Goal: Information Seeking & Learning: Check status

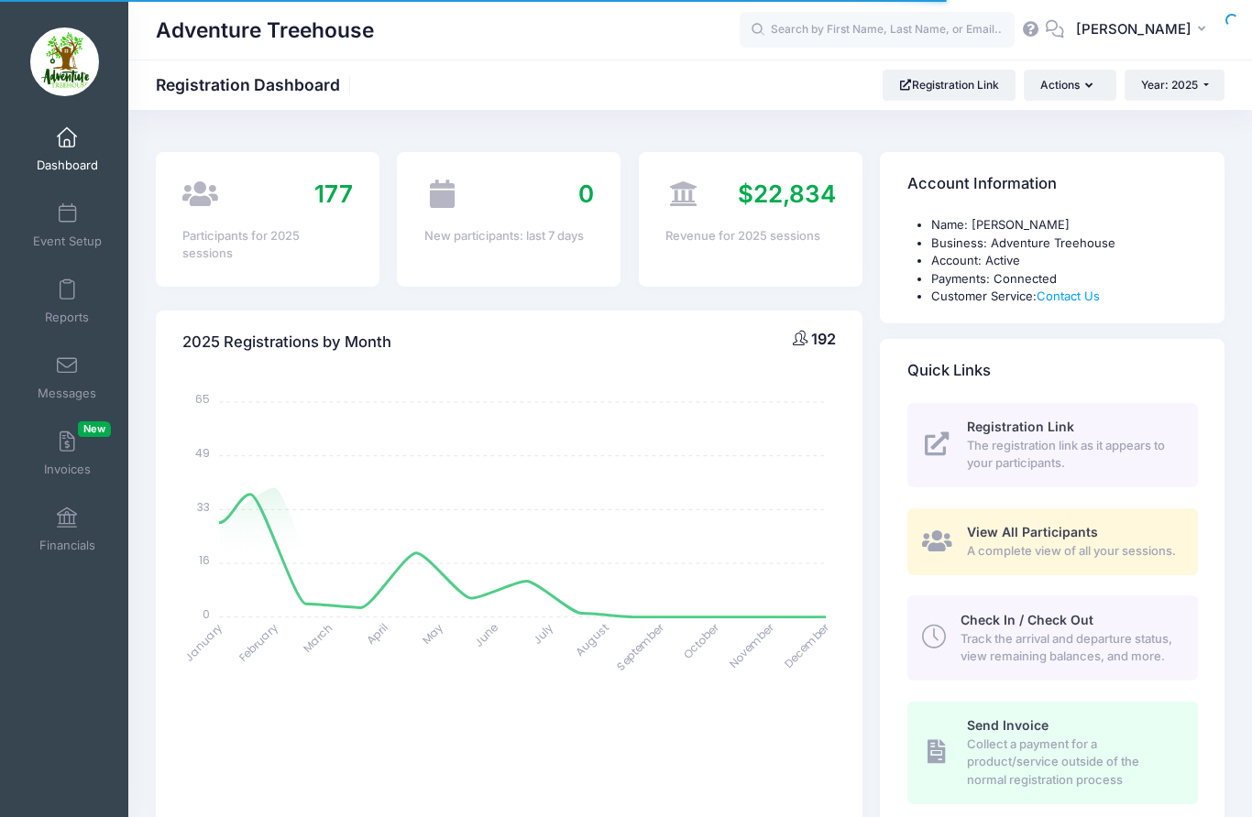
select select
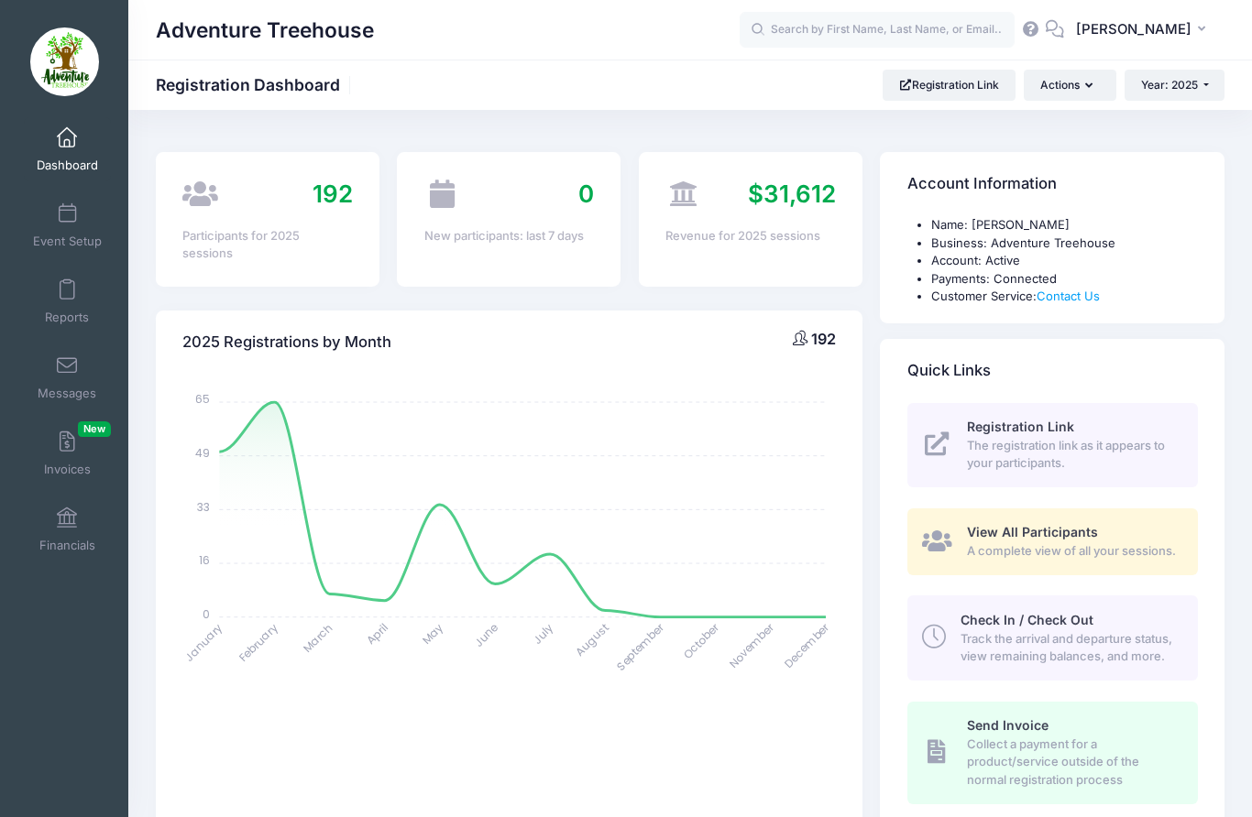
click at [1048, 561] on span "A complete view of all your sessions." at bounding box center [1072, 552] width 210 height 18
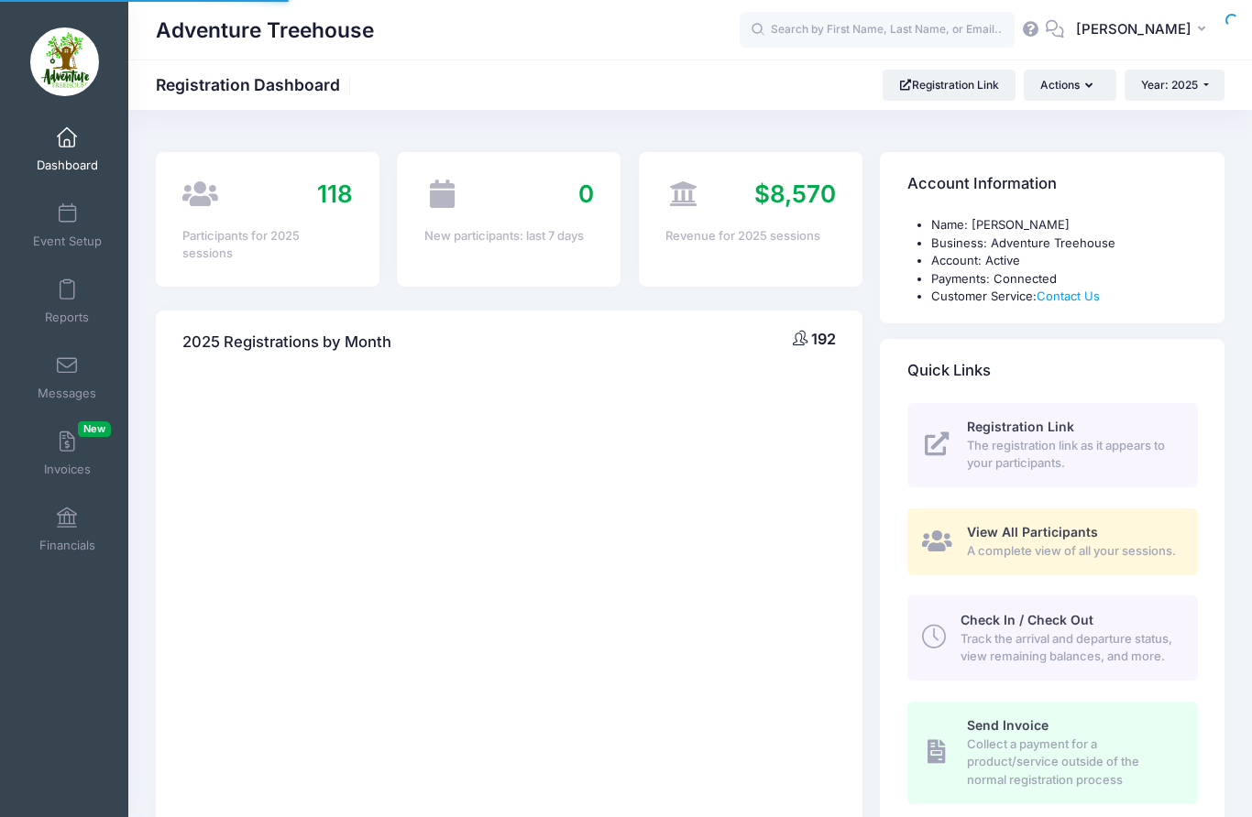
select select
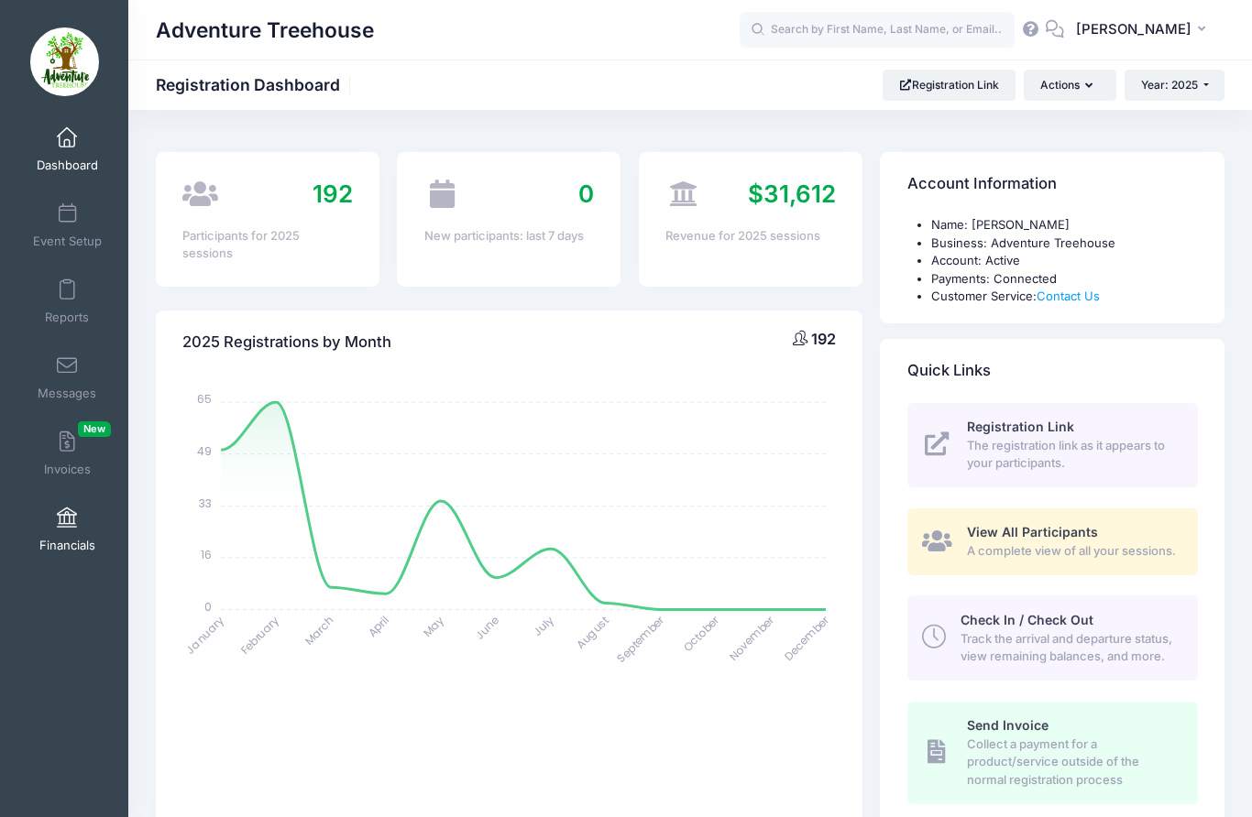
click at [65, 539] on span "Financials" at bounding box center [67, 546] width 56 height 16
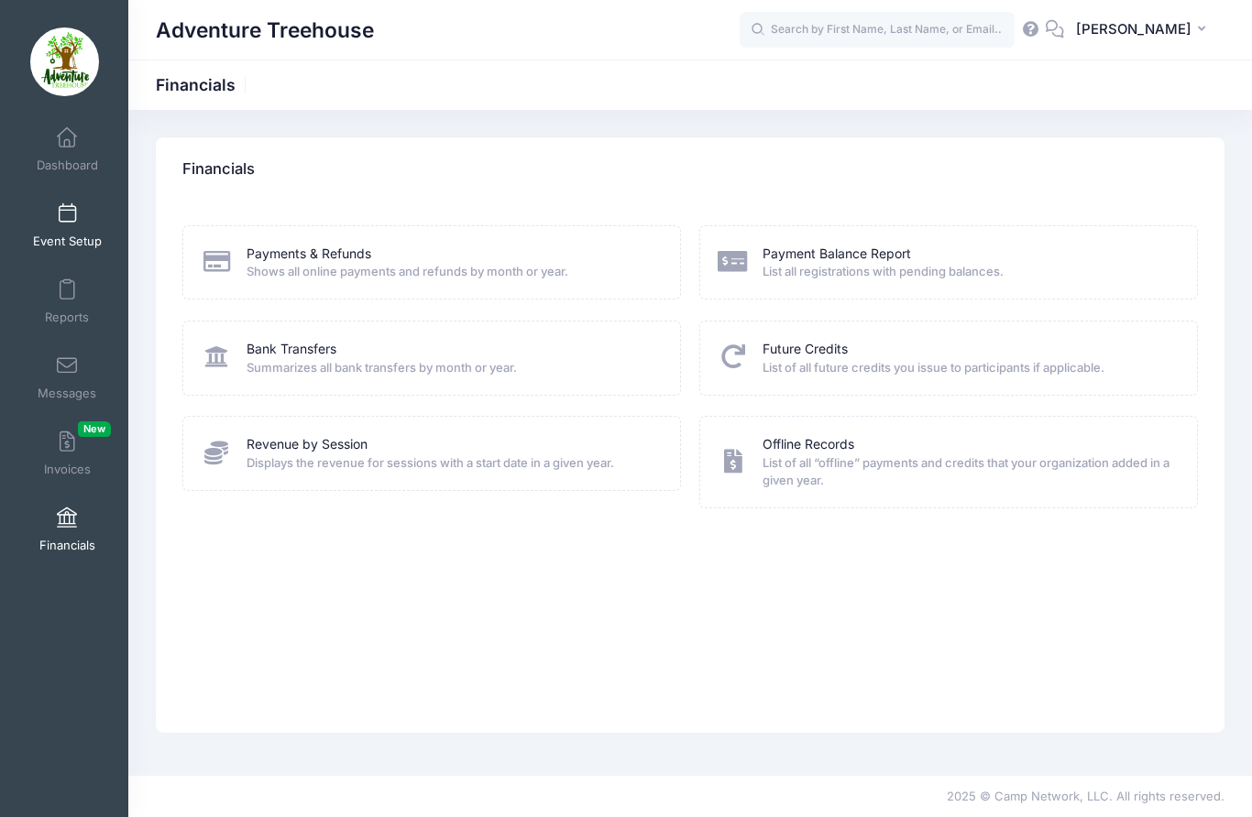
click at [61, 234] on span "Event Setup" at bounding box center [67, 242] width 69 height 16
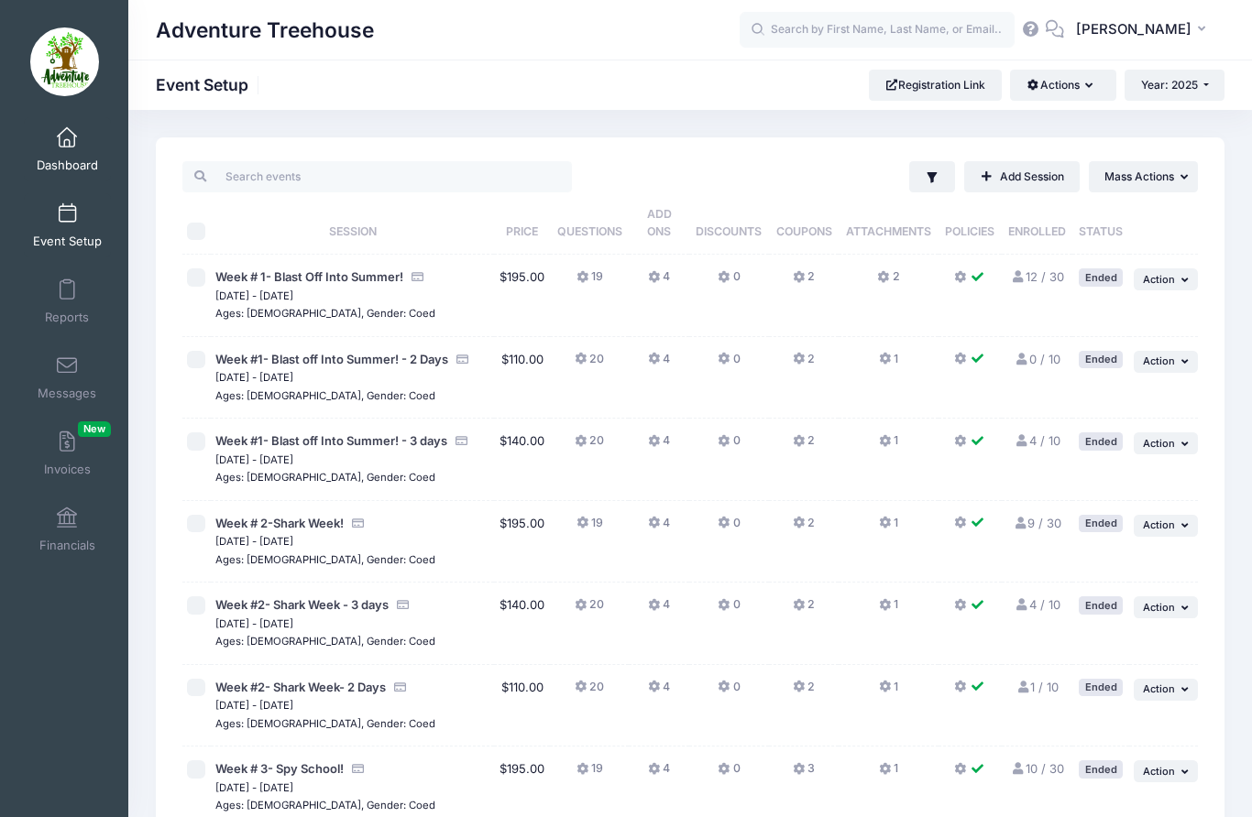
click at [76, 154] on link "Dashboard" at bounding box center [67, 149] width 87 height 64
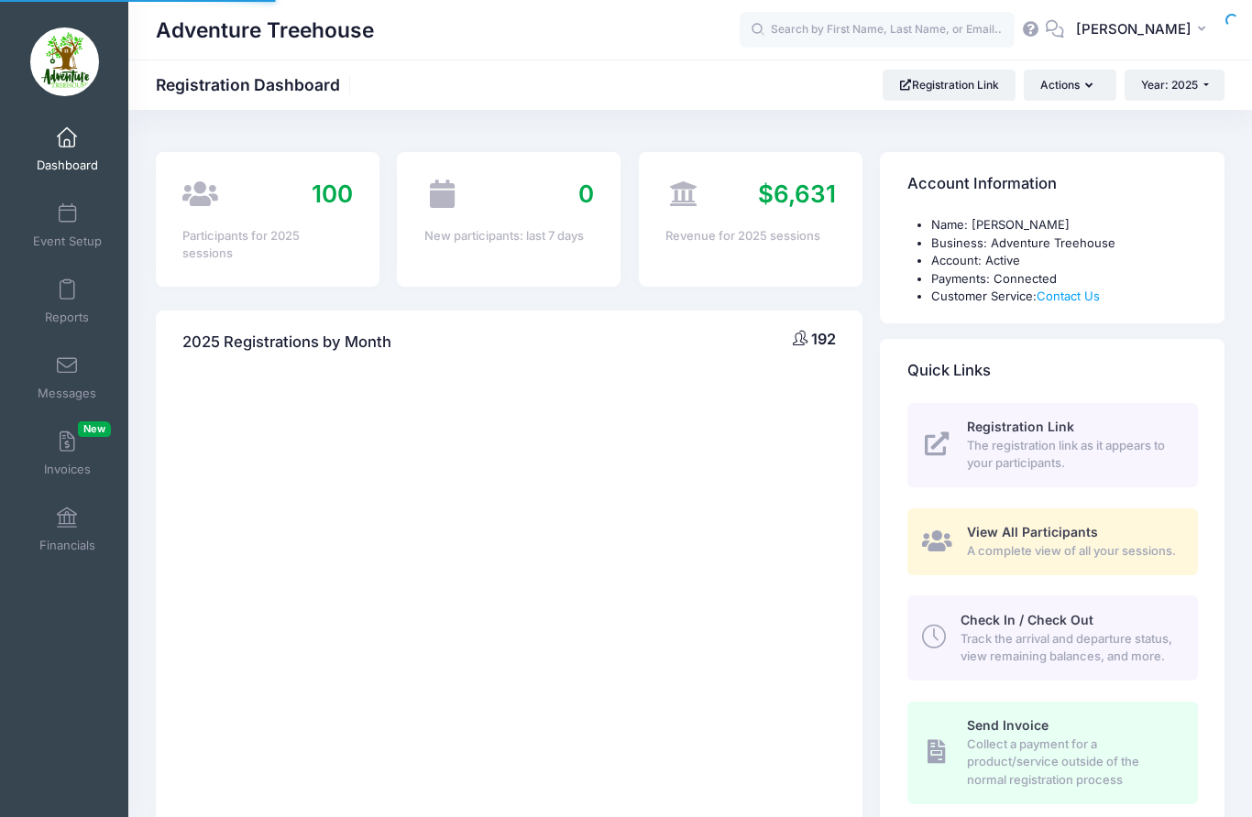
select select
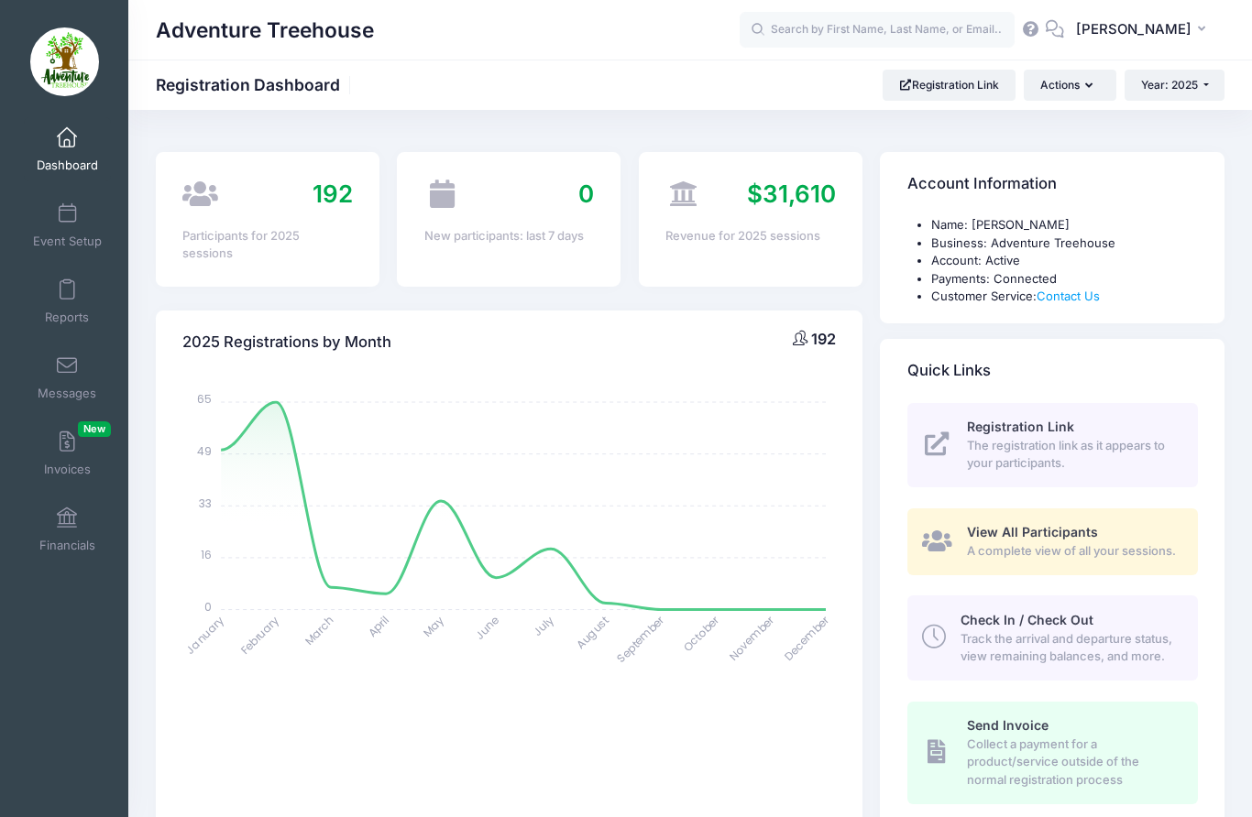
click at [1084, 552] on span "A complete view of all your sessions." at bounding box center [1072, 552] width 210 height 18
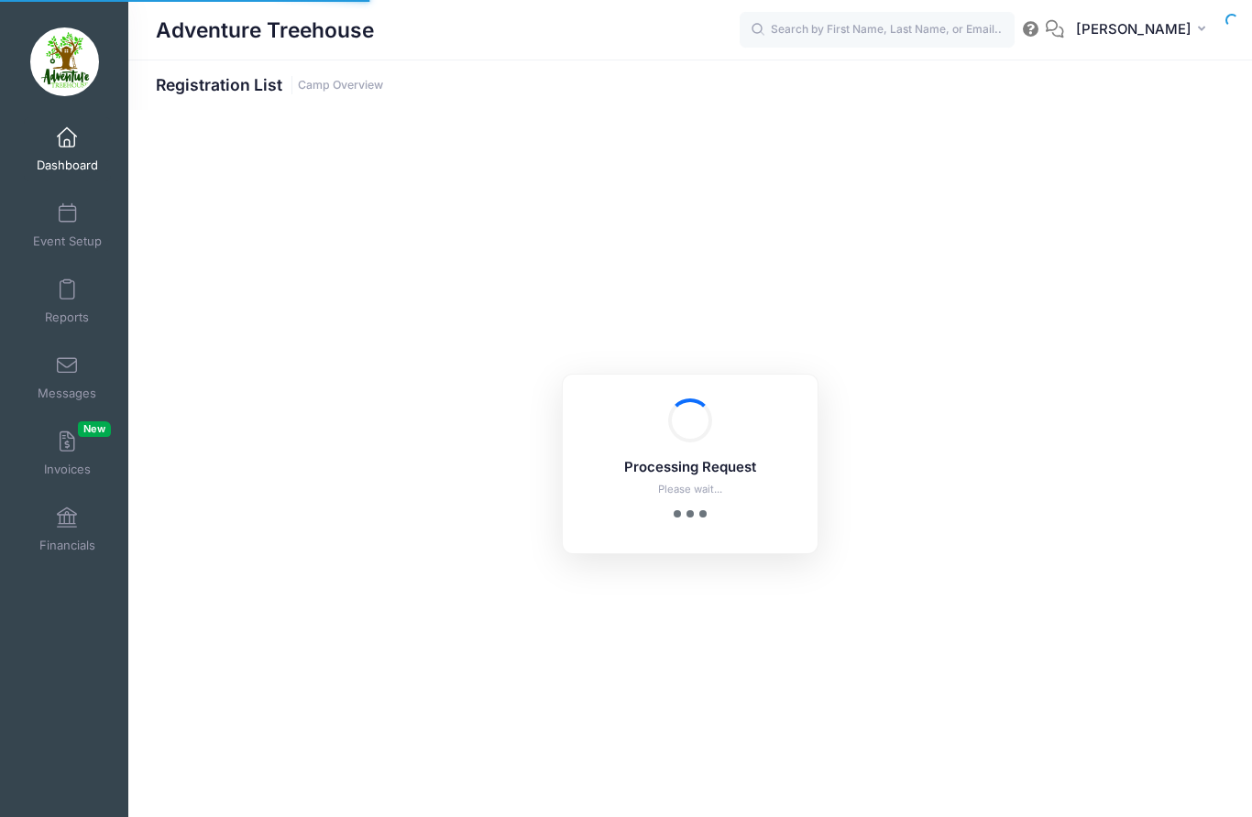
select select "10"
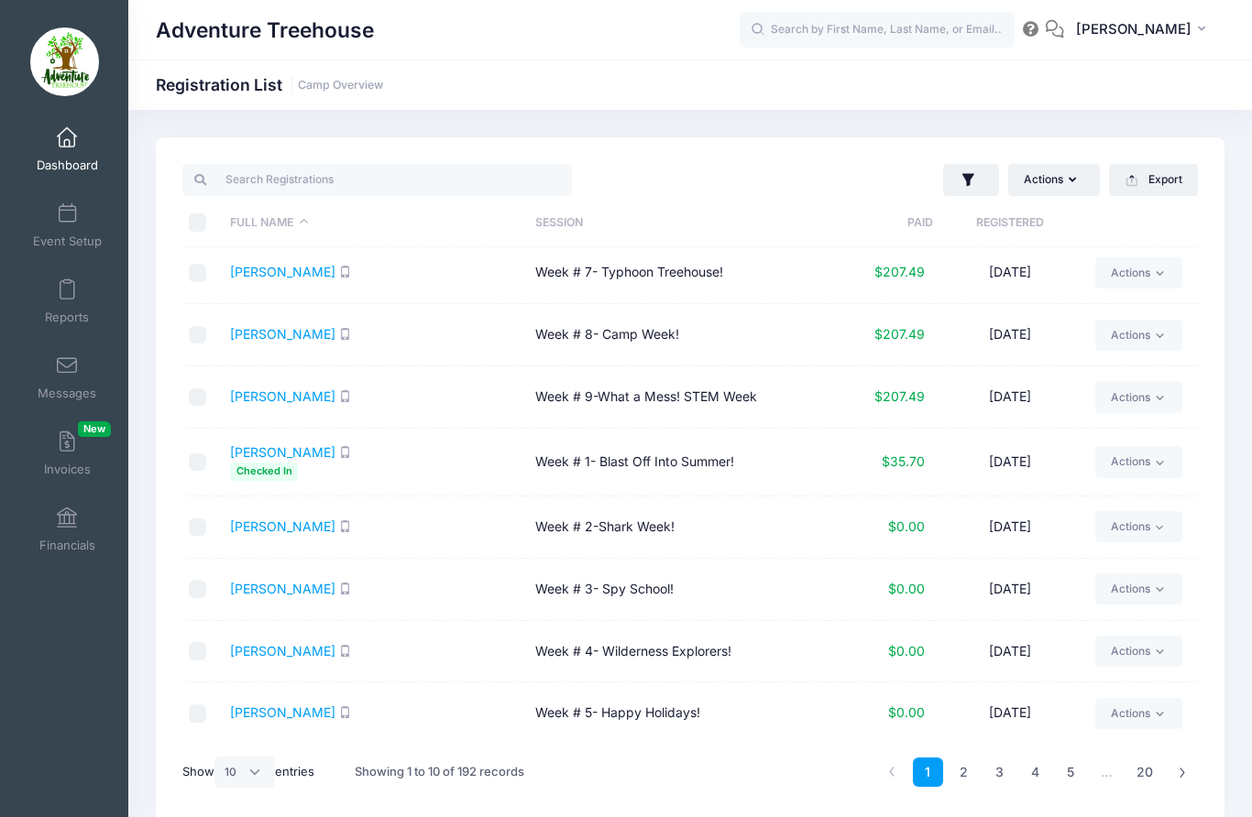
scroll to position [128, 0]
click at [1039, 774] on link "4" at bounding box center [1035, 773] width 30 height 30
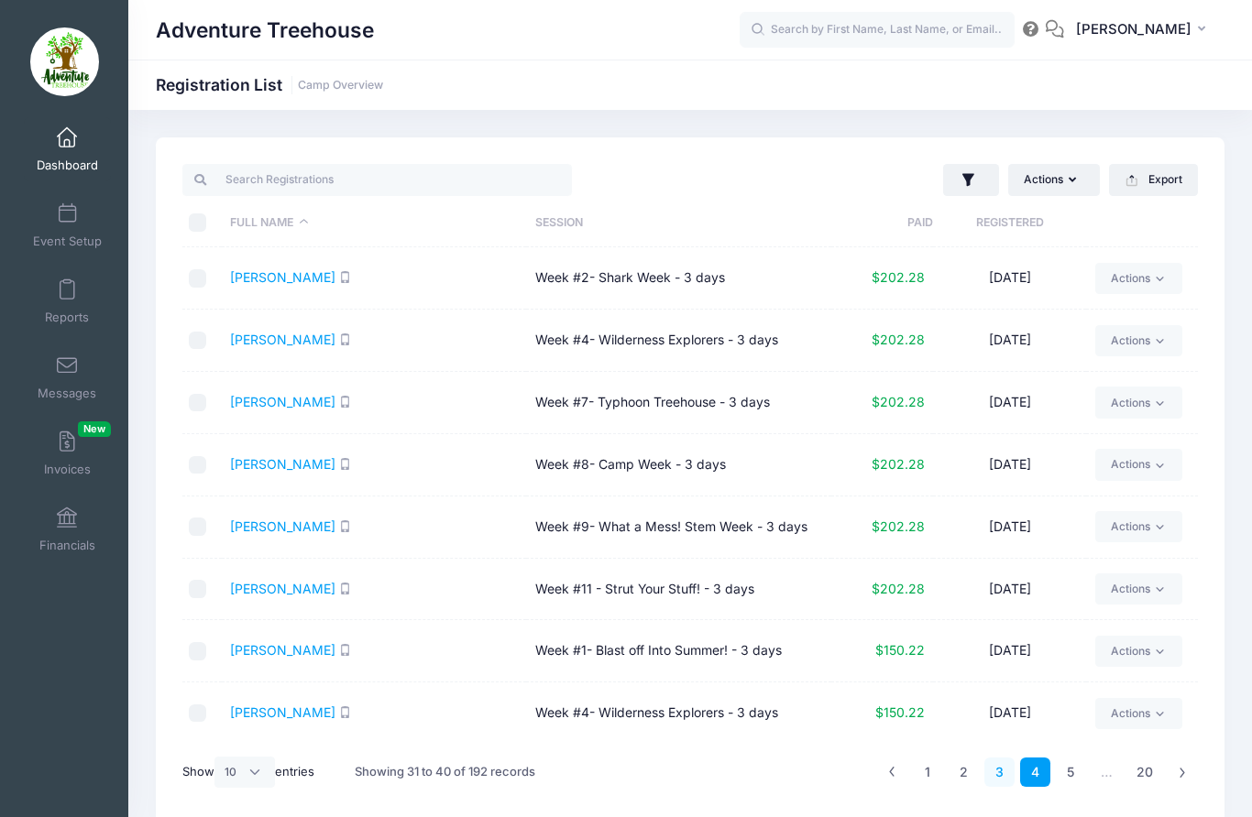
click at [1014, 774] on link "3" at bounding box center [999, 773] width 30 height 30
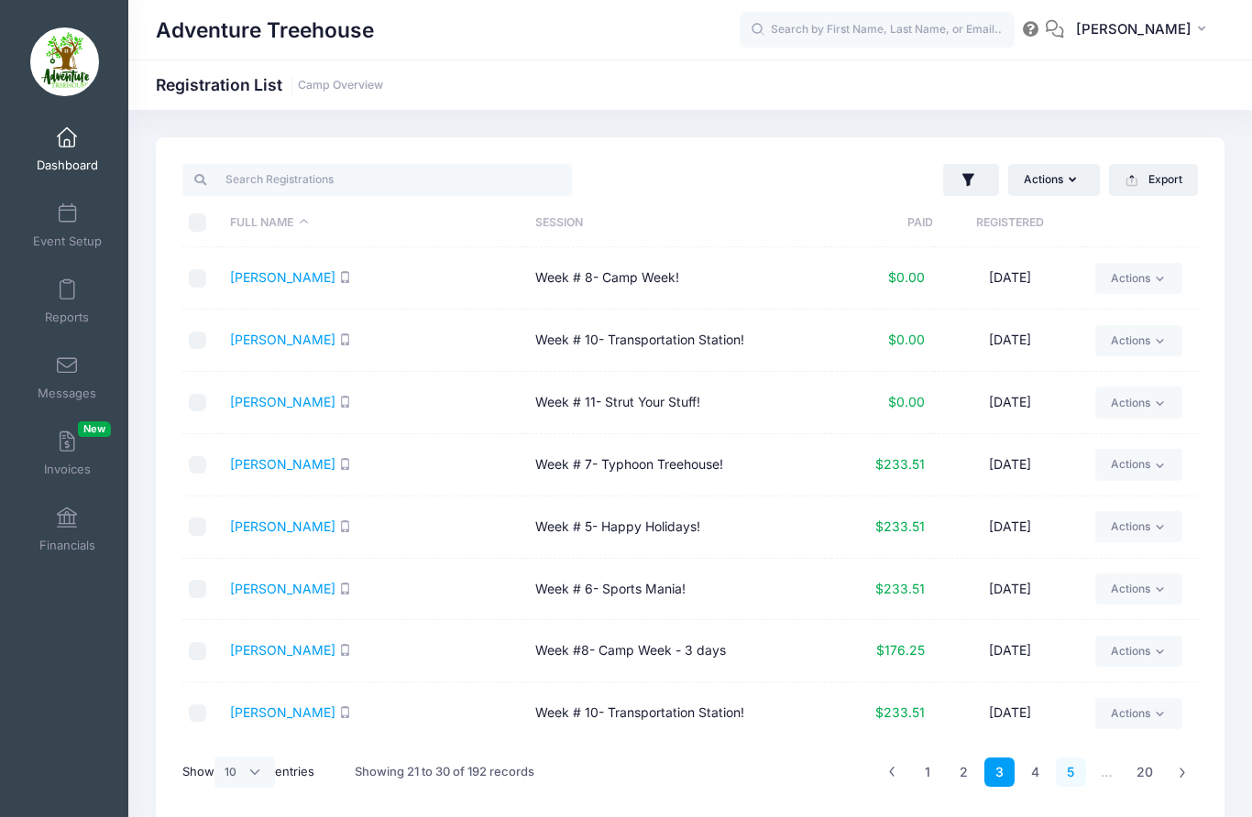
click at [1070, 774] on link "5" at bounding box center [1071, 773] width 30 height 30
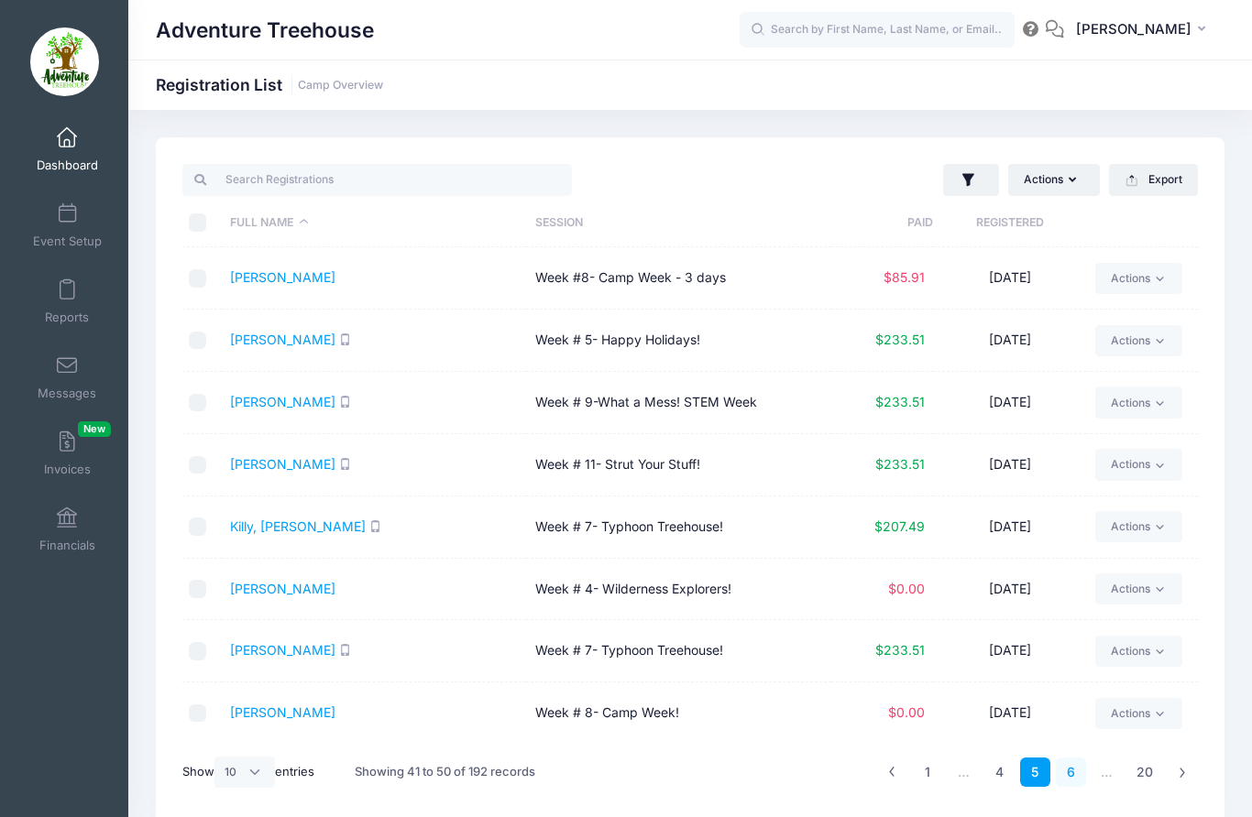
click at [1069, 782] on link "6" at bounding box center [1071, 773] width 30 height 30
click at [1180, 776] on icon at bounding box center [1183, 772] width 10 height 10
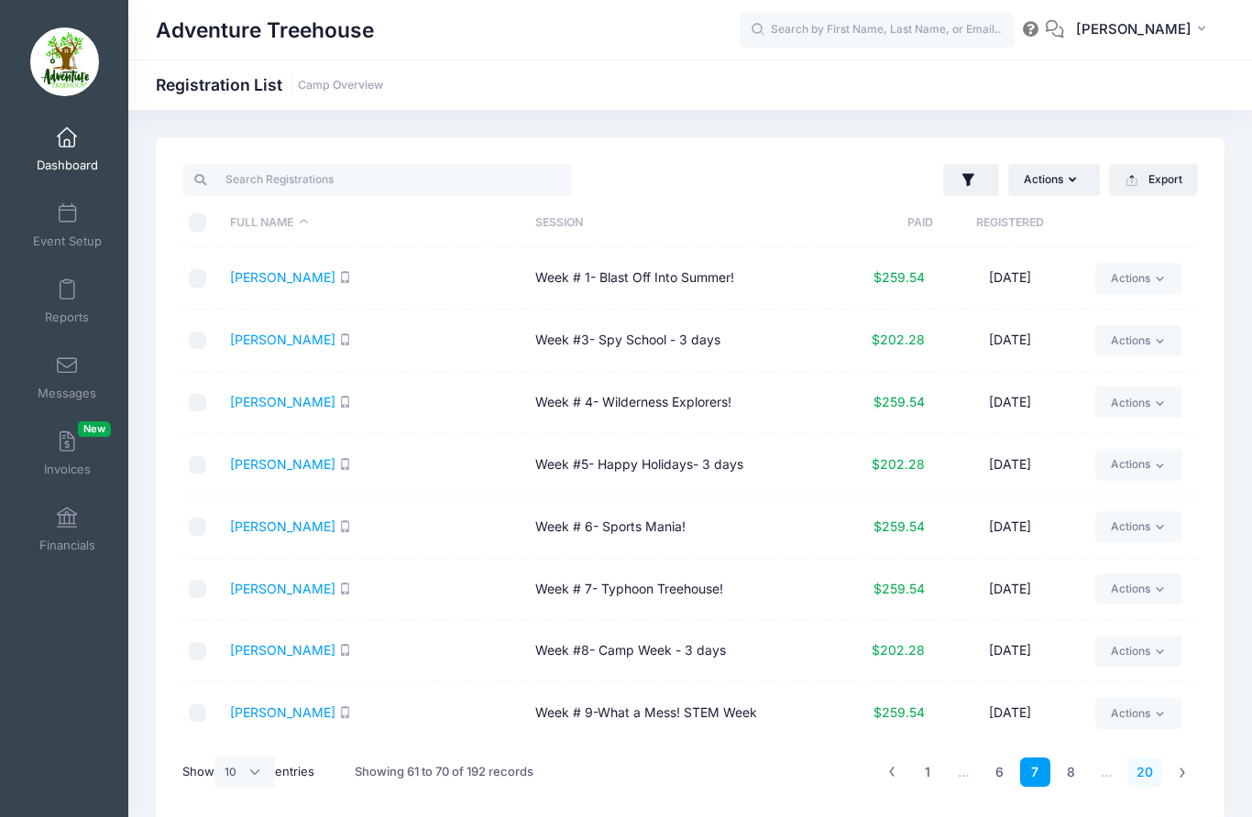
click at [1145, 768] on link "20" at bounding box center [1144, 773] width 35 height 30
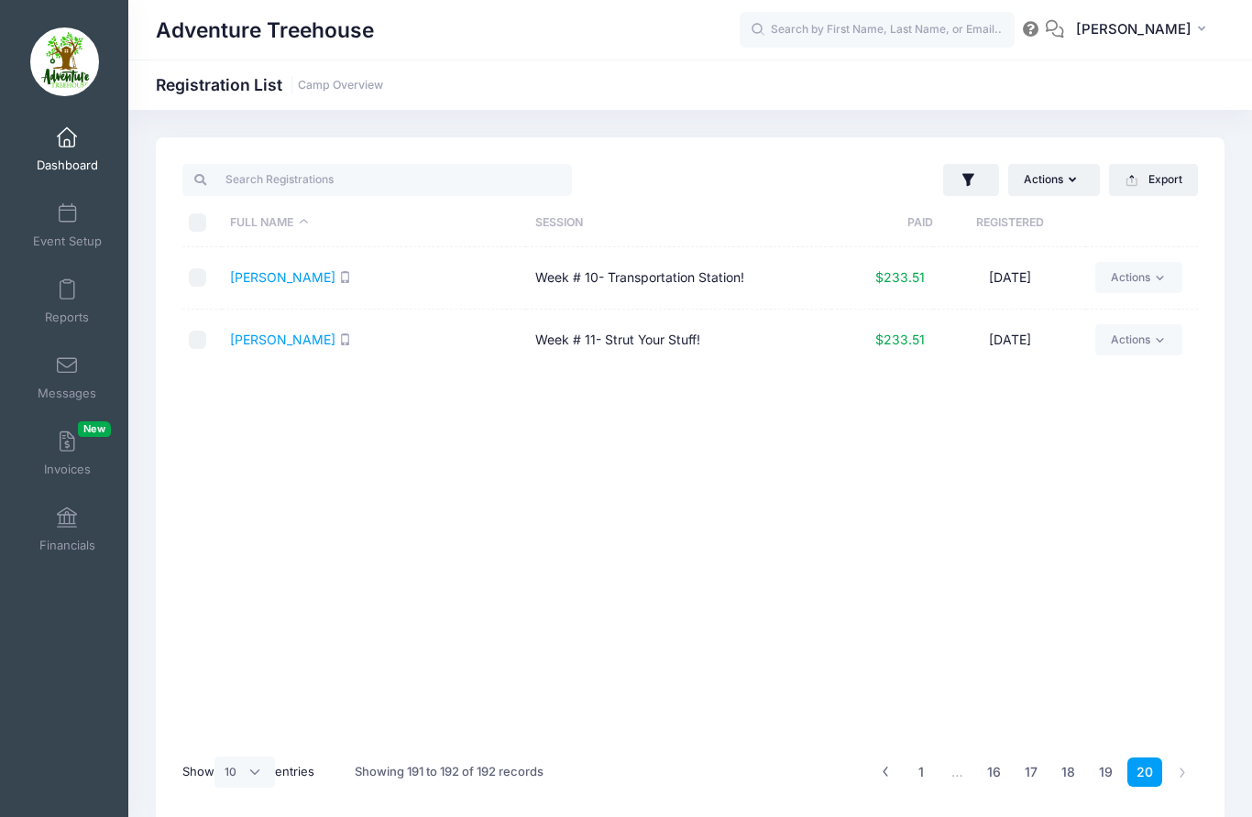
scroll to position [0, 0]
click at [890, 773] on icon at bounding box center [886, 772] width 10 height 10
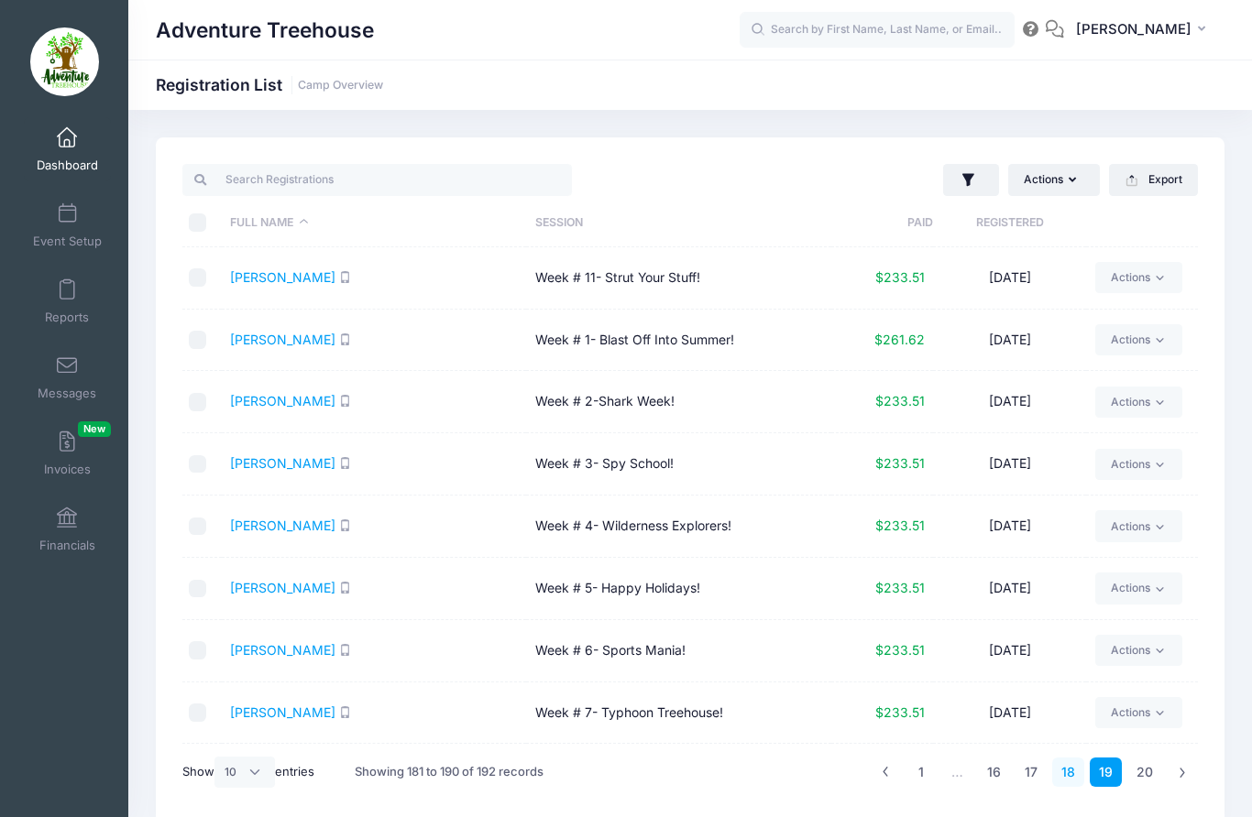
click at [1069, 779] on link "18" at bounding box center [1068, 773] width 32 height 30
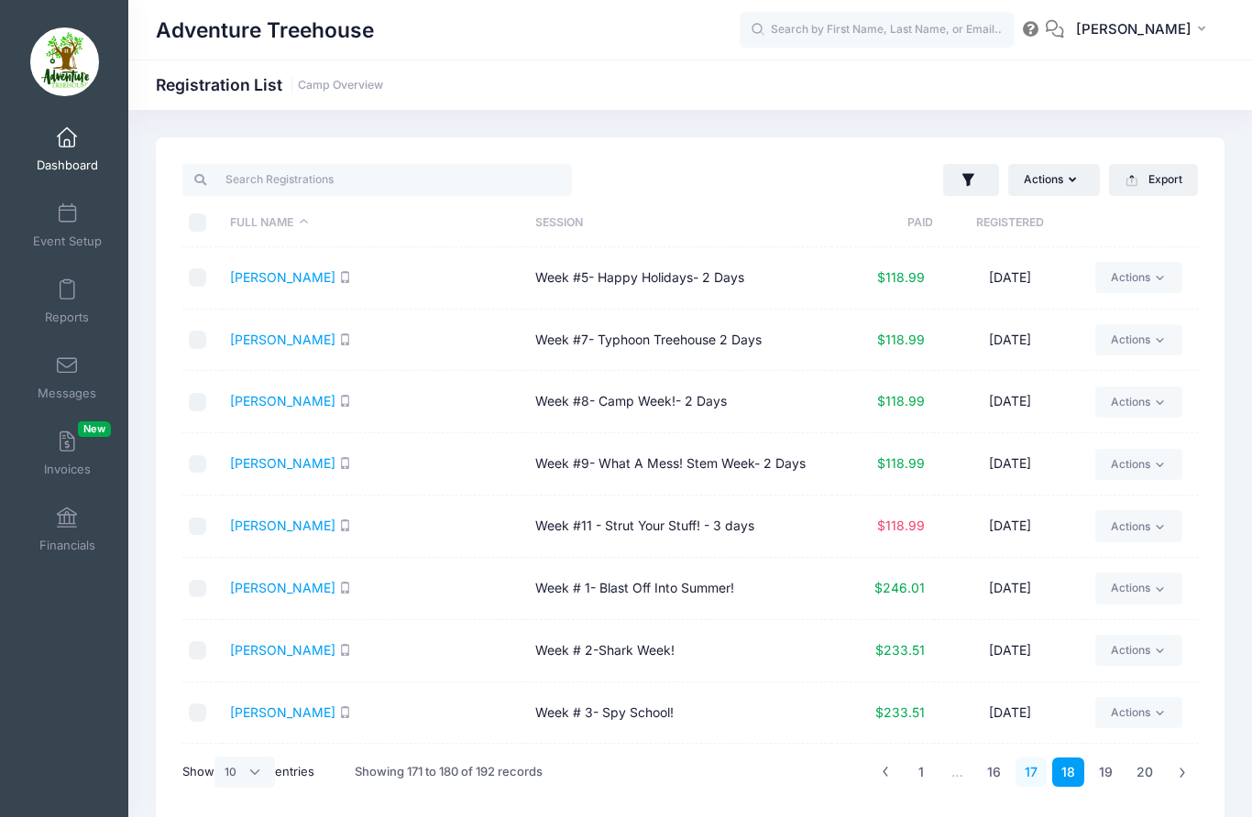
click at [1036, 775] on link "17" at bounding box center [1030, 773] width 31 height 30
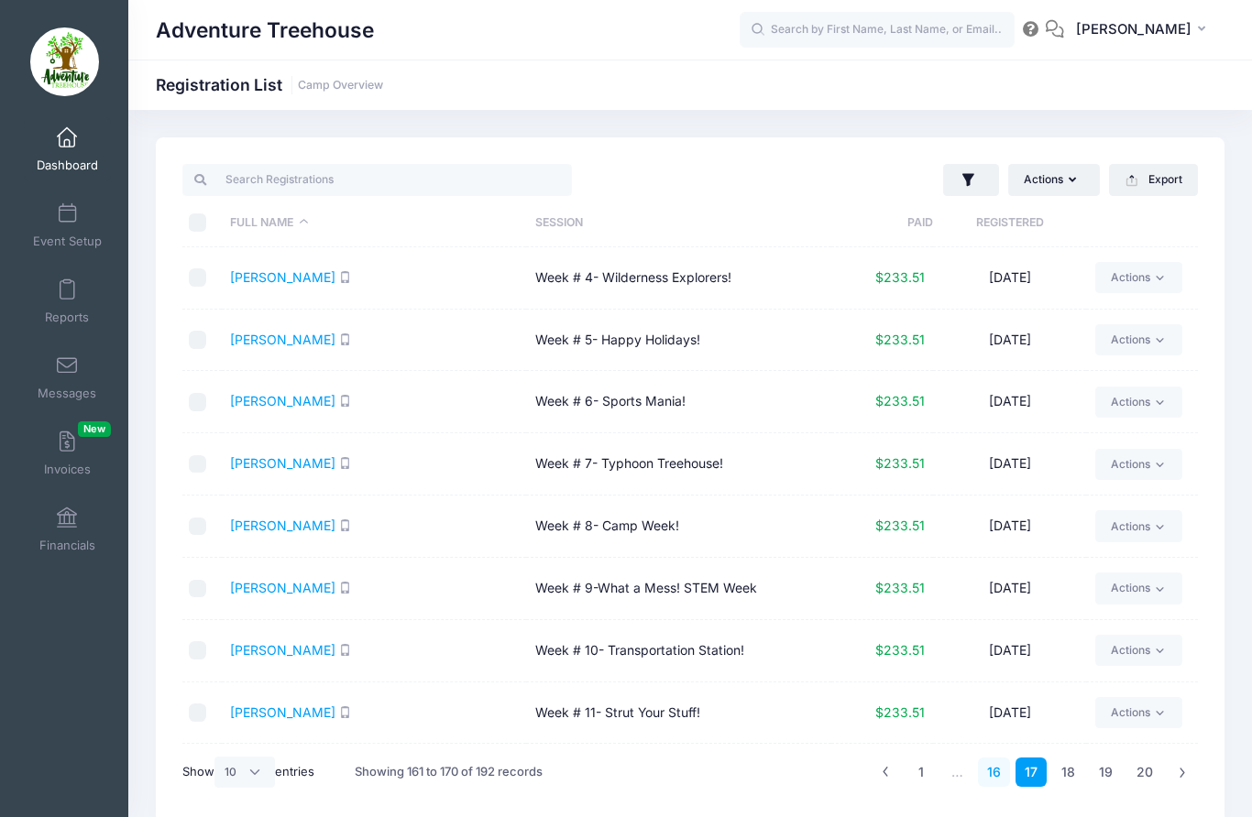
click at [990, 783] on link "16" at bounding box center [994, 773] width 32 height 30
click at [994, 770] on link "15" at bounding box center [996, 773] width 31 height 30
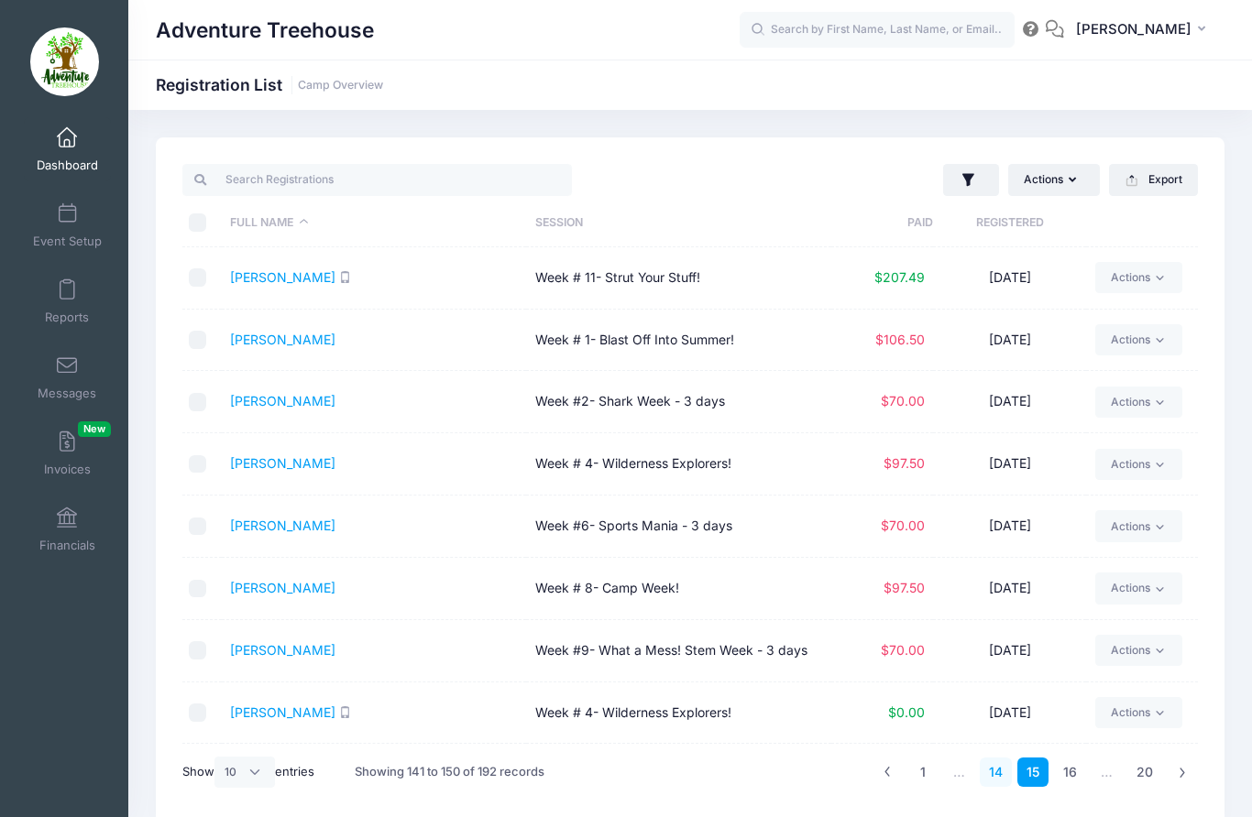
click at [1002, 777] on link "14" at bounding box center [996, 773] width 32 height 30
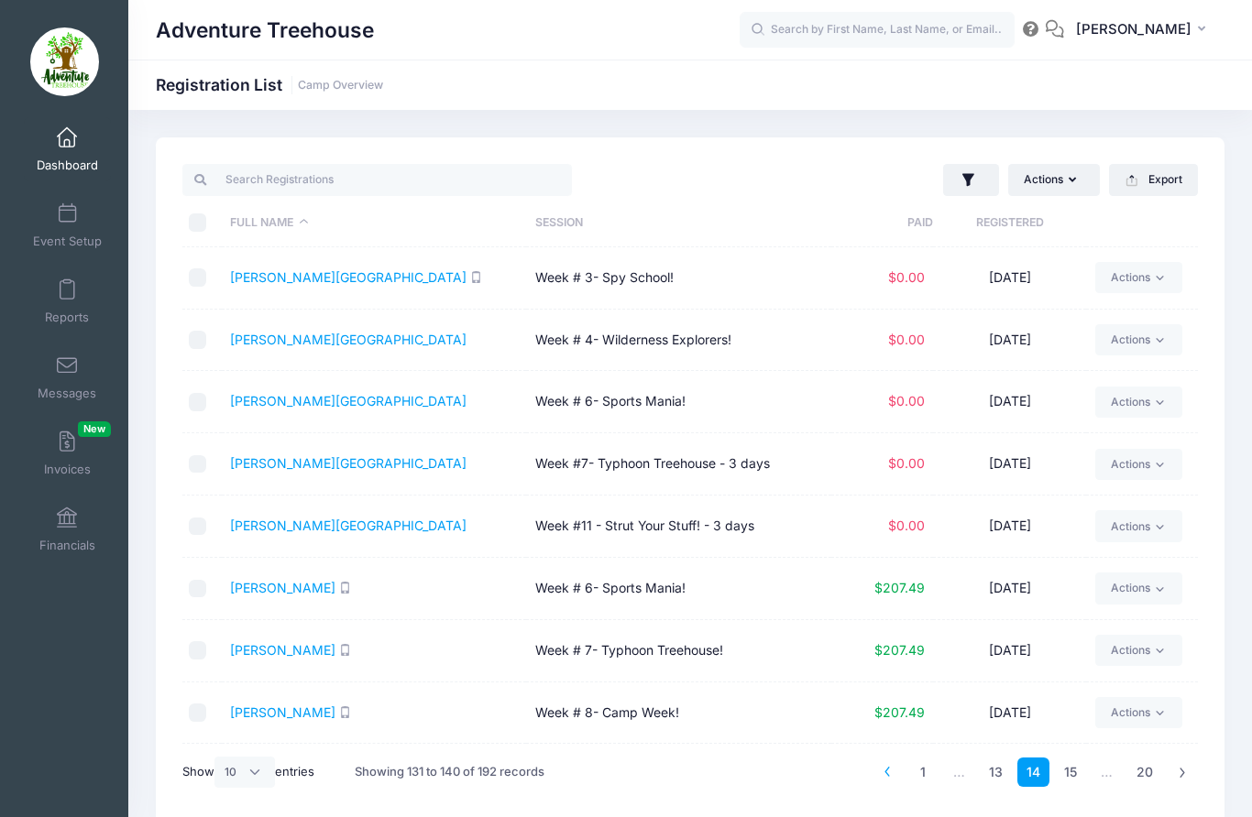
click at [885, 778] on link at bounding box center [887, 773] width 30 height 30
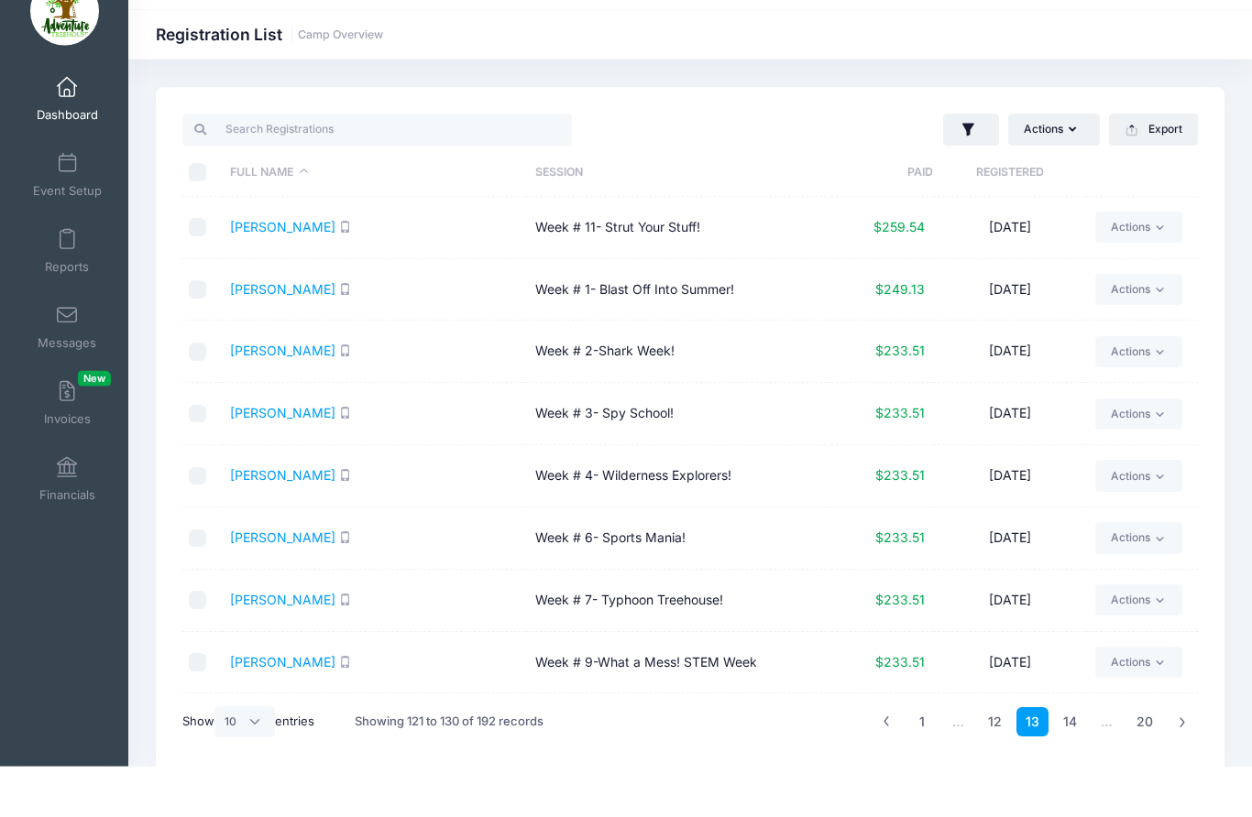
scroll to position [76, 0]
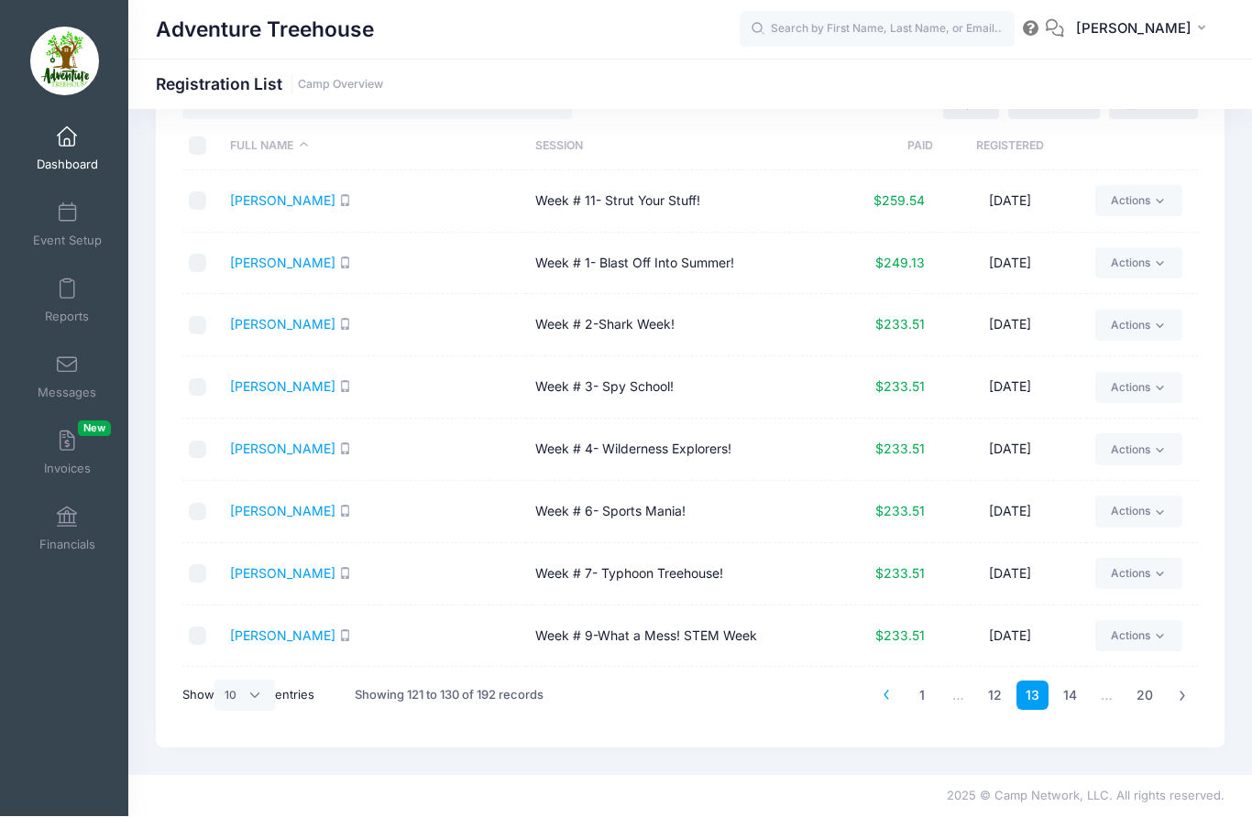
click at [883, 698] on icon at bounding box center [887, 696] width 10 height 10
click at [887, 696] on icon at bounding box center [888, 696] width 10 height 10
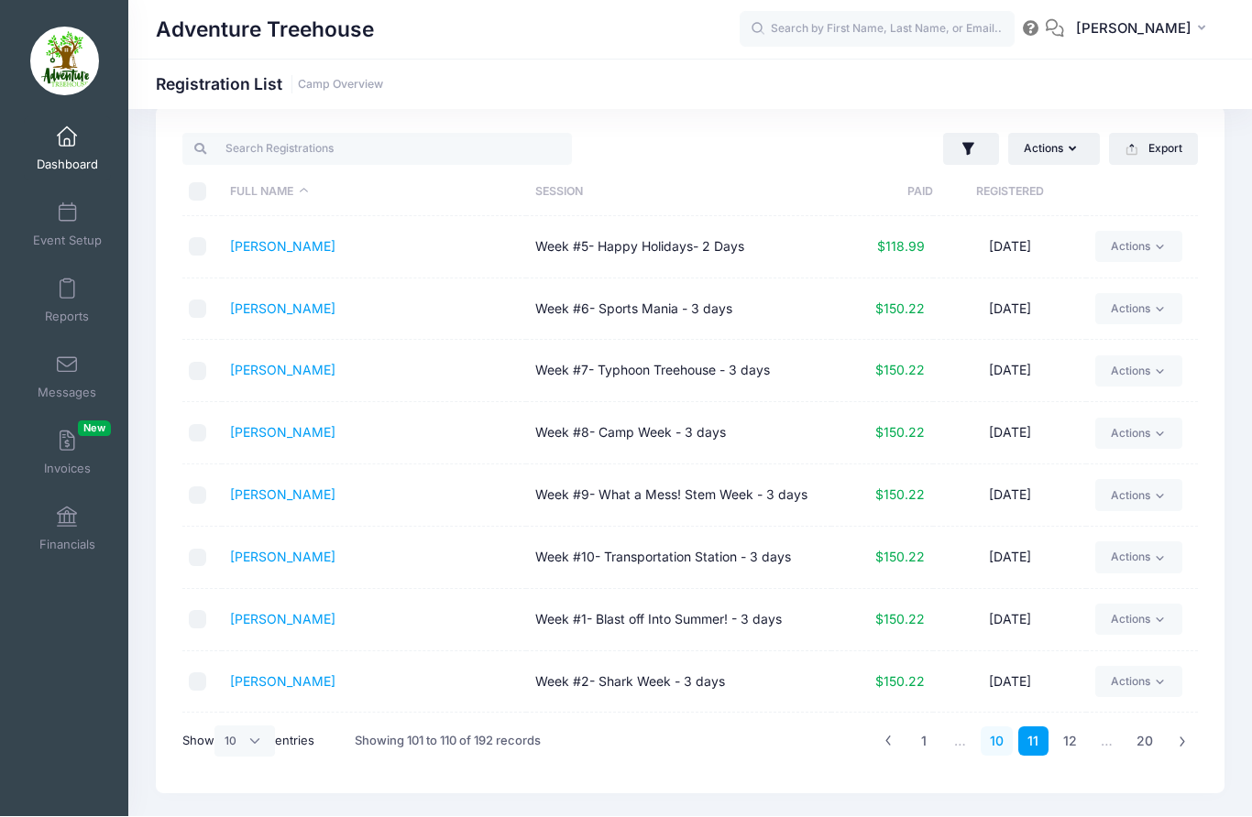
scroll to position [31, 0]
click at [1004, 746] on link "10" at bounding box center [997, 742] width 32 height 30
